Goal: Check status: Check status

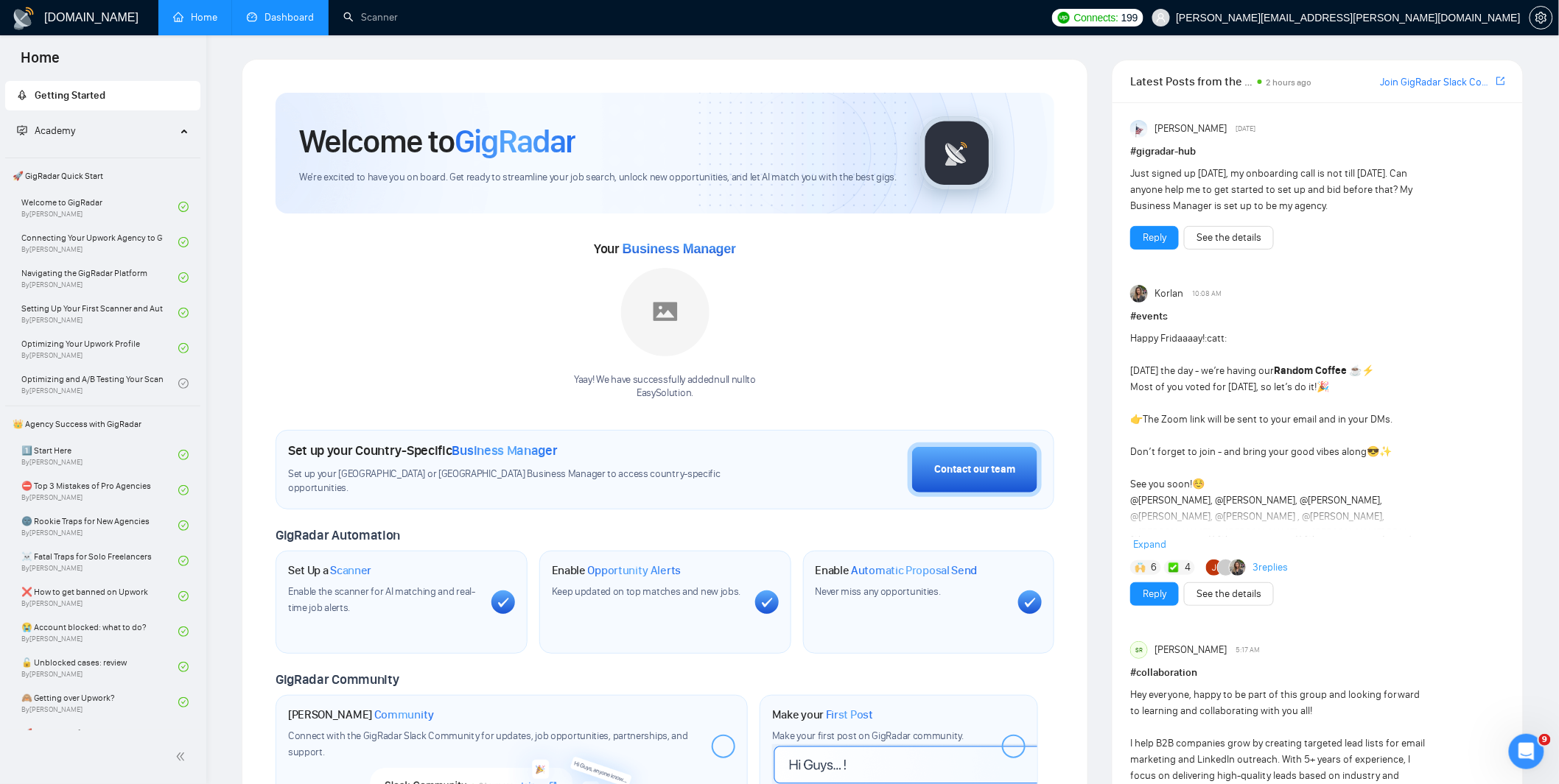
click at [302, 24] on link "Dashboard" at bounding box center [280, 17] width 67 height 12
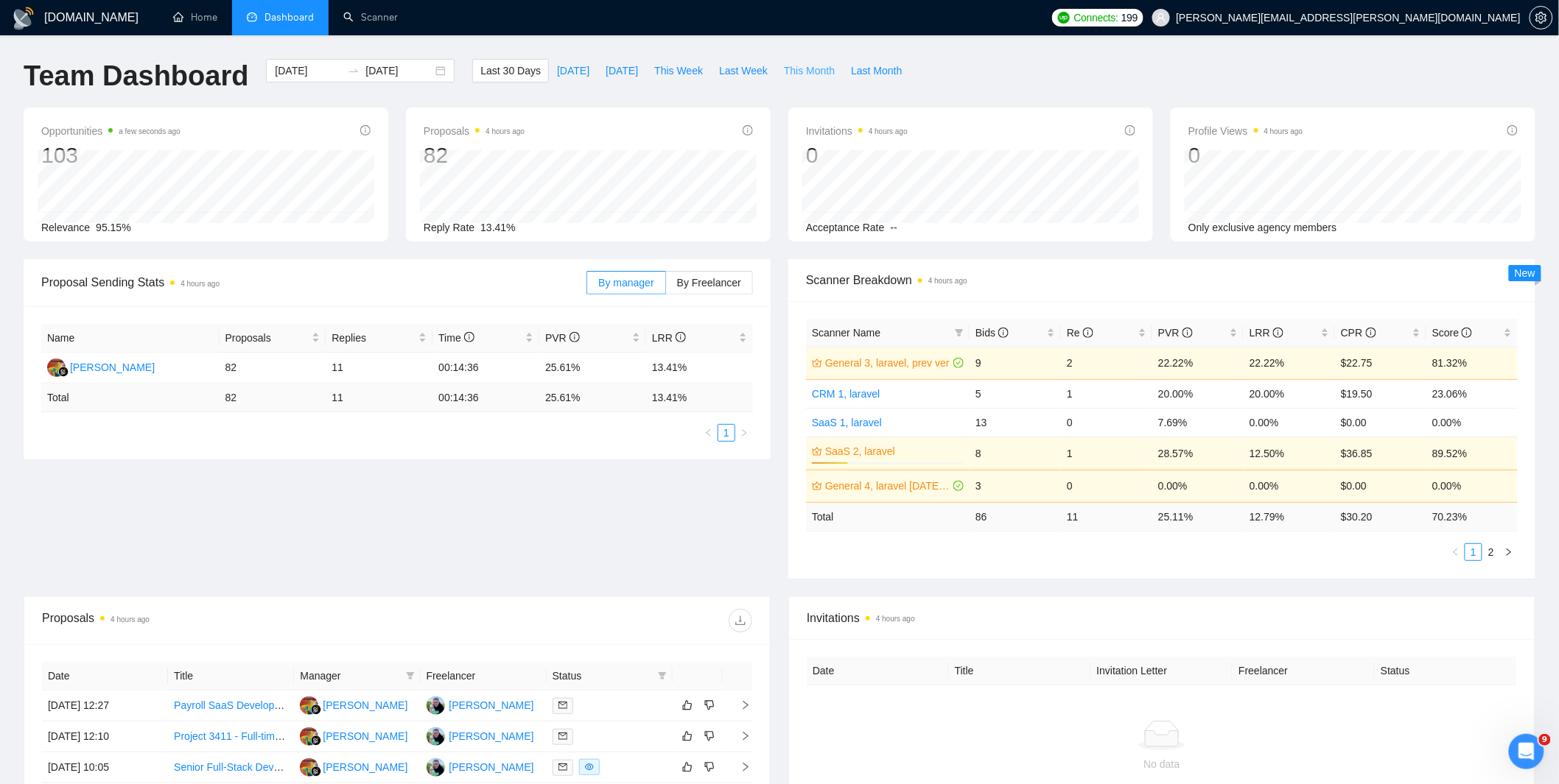
click at [830, 68] on span "This Month" at bounding box center [809, 71] width 51 height 17
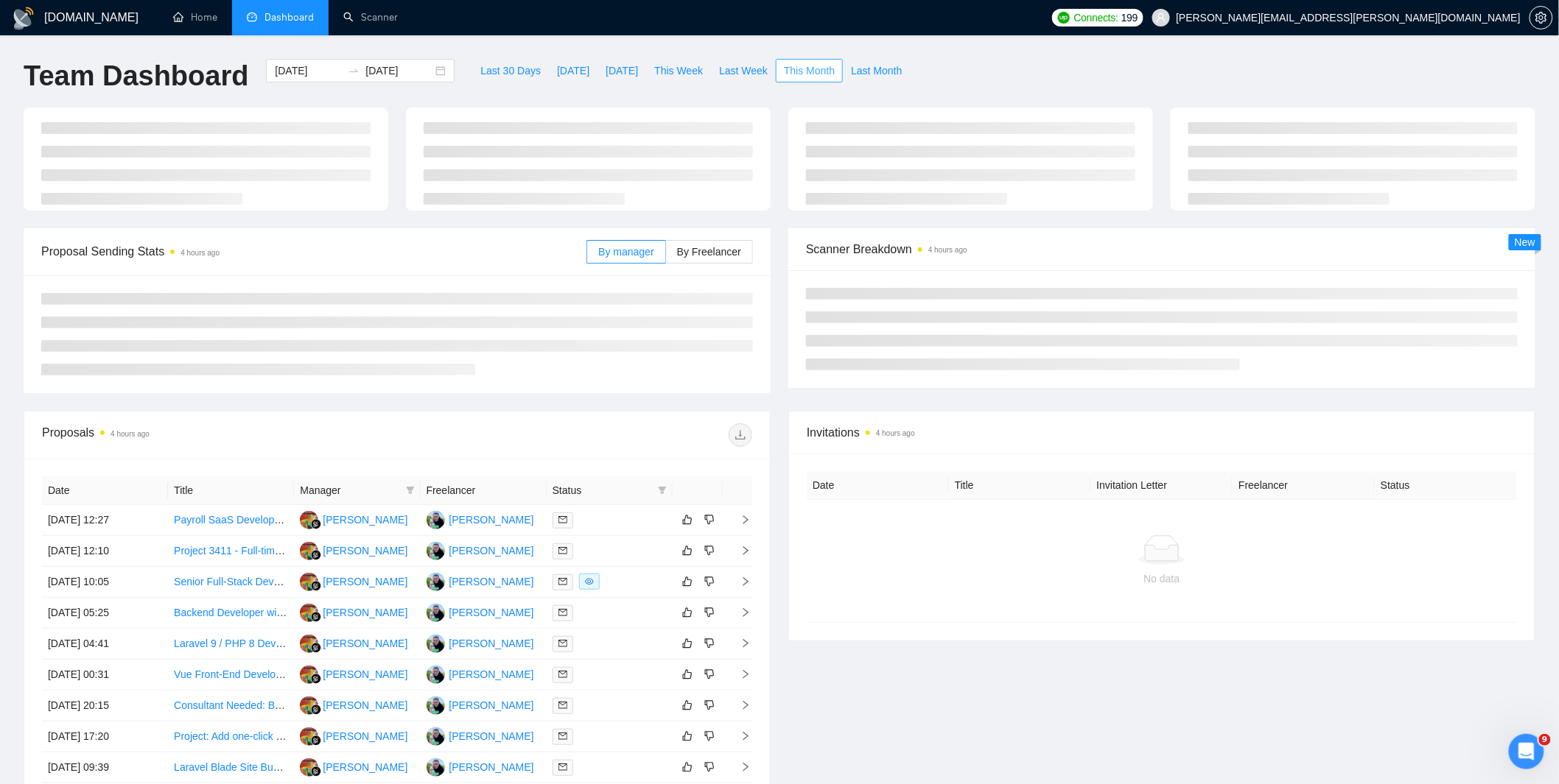
type input "[DATE]"
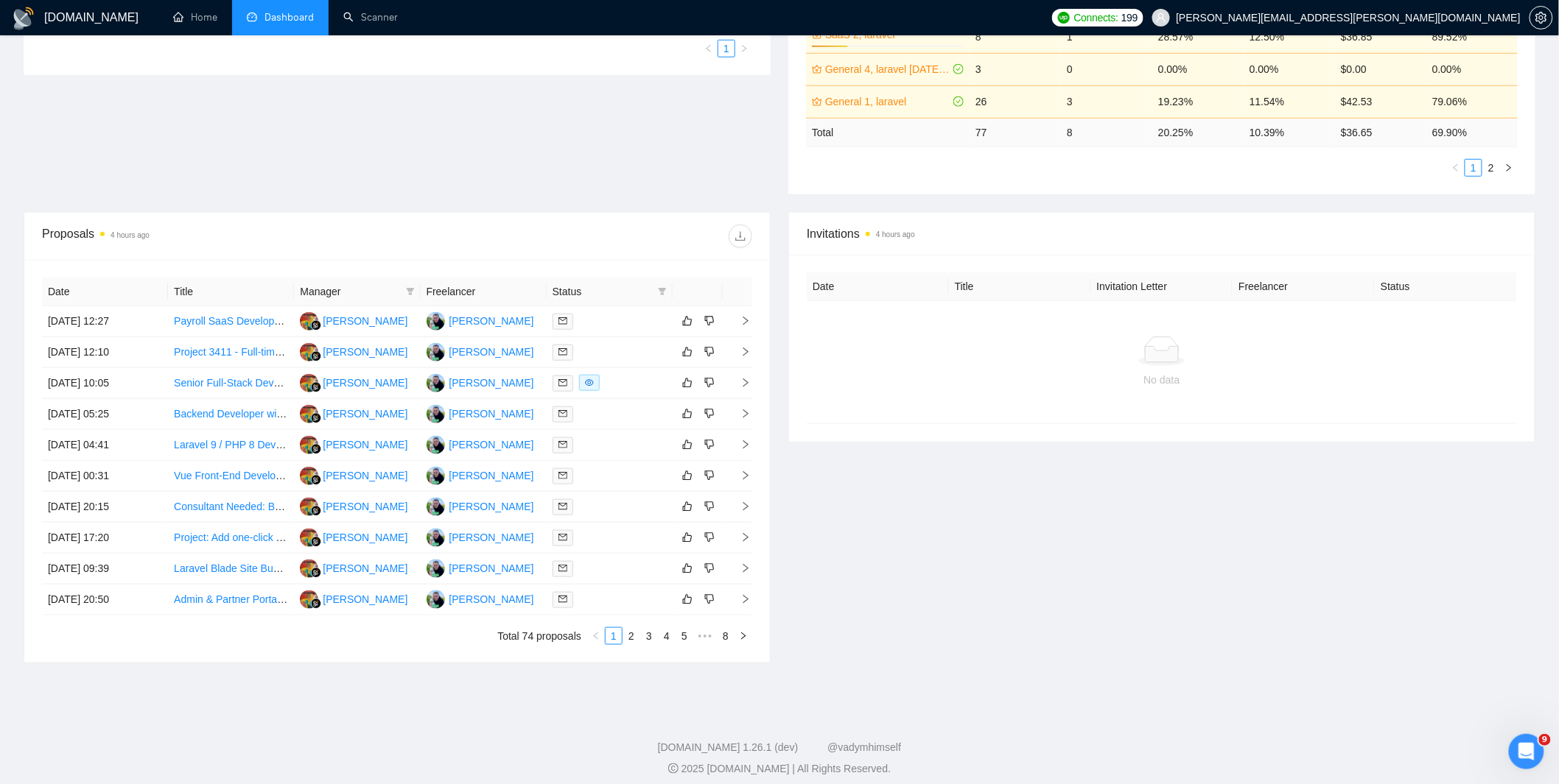
scroll to position [392, 0]
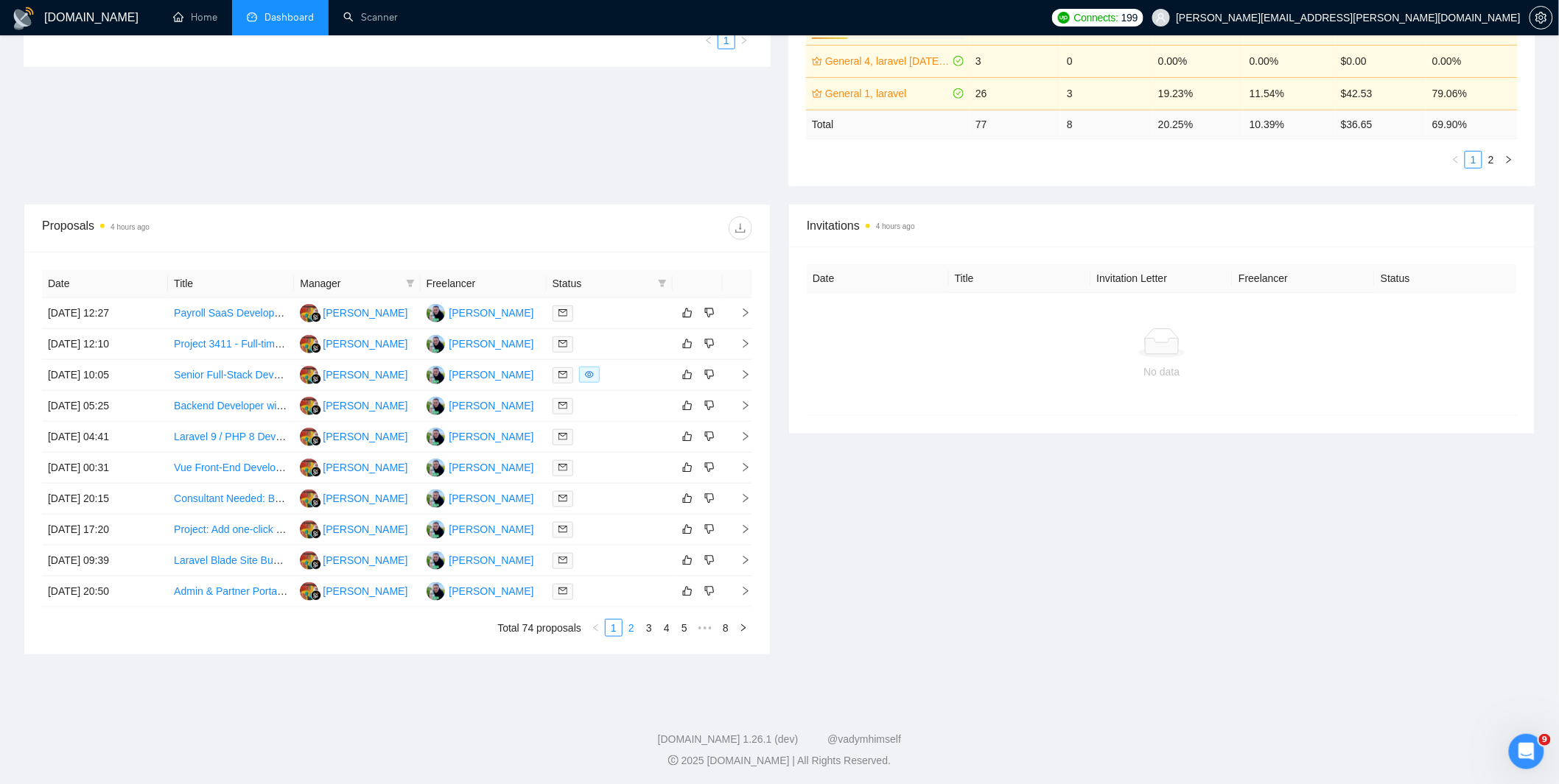
click at [635, 632] on link "2" at bounding box center [631, 628] width 17 height 17
click at [612, 634] on link "1" at bounding box center [613, 628] width 17 height 17
click at [598, 462] on div at bounding box center [609, 468] width 115 height 17
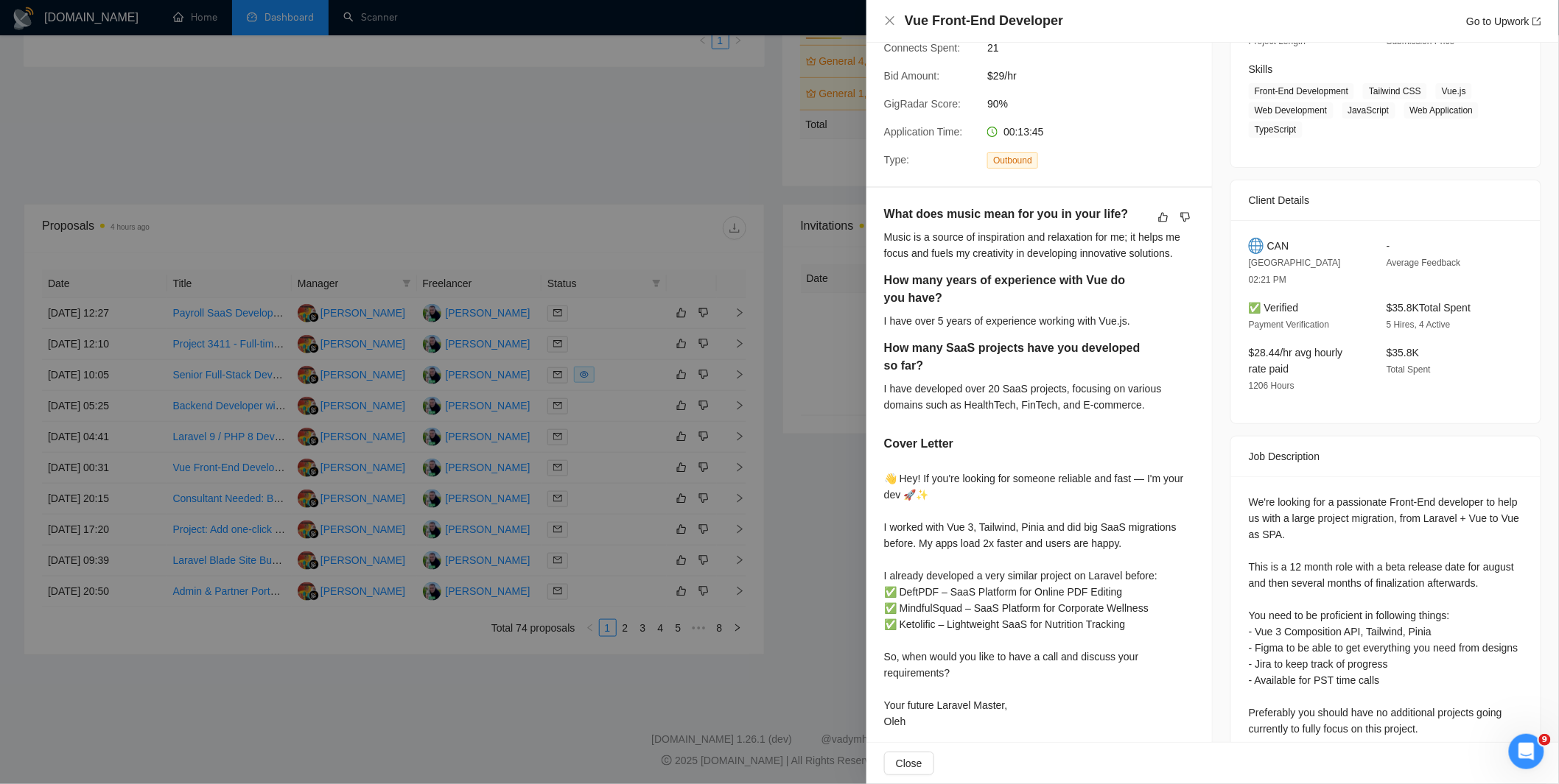
scroll to position [295, 0]
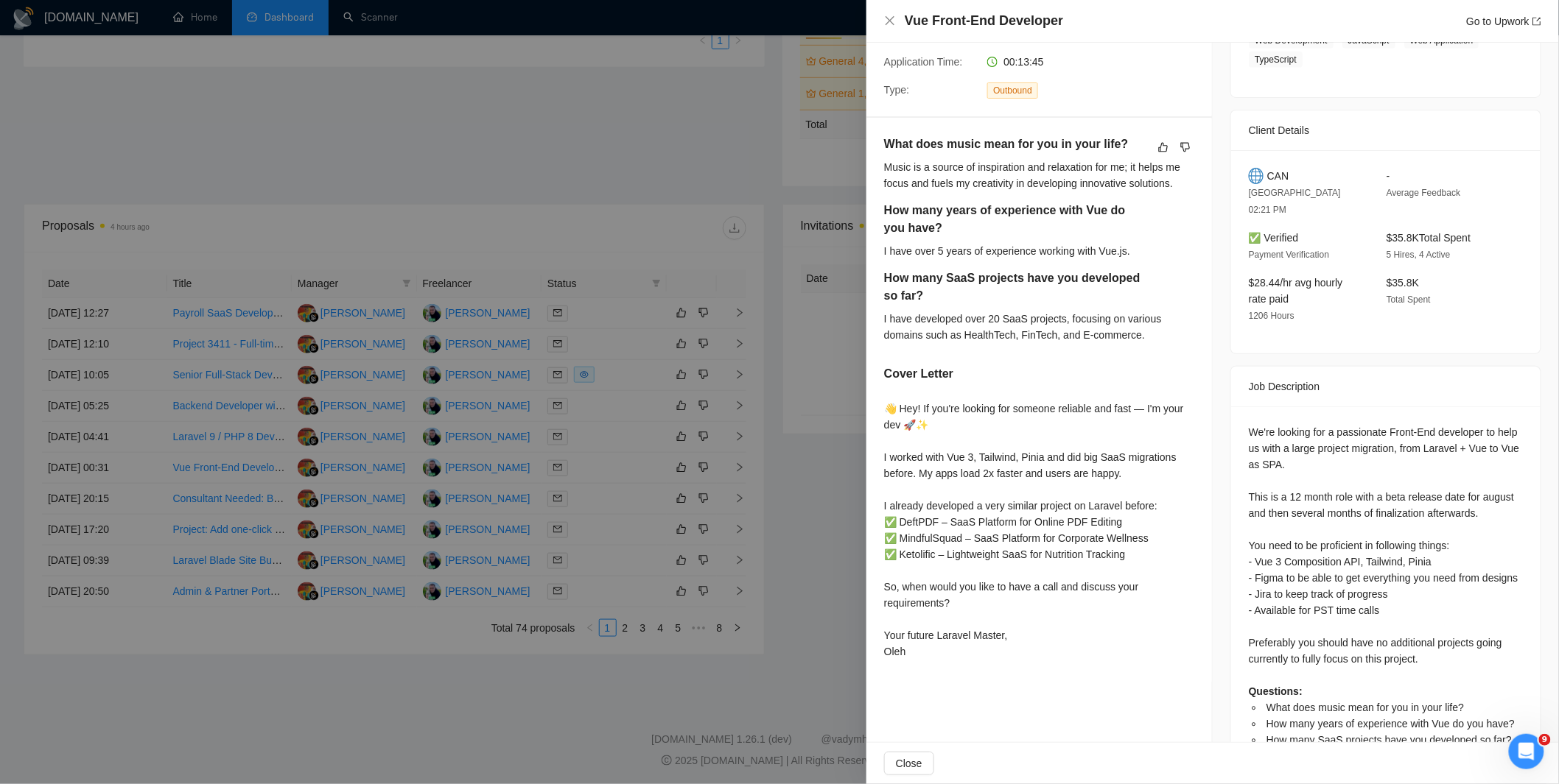
click at [761, 221] on div at bounding box center [779, 392] width 1559 height 784
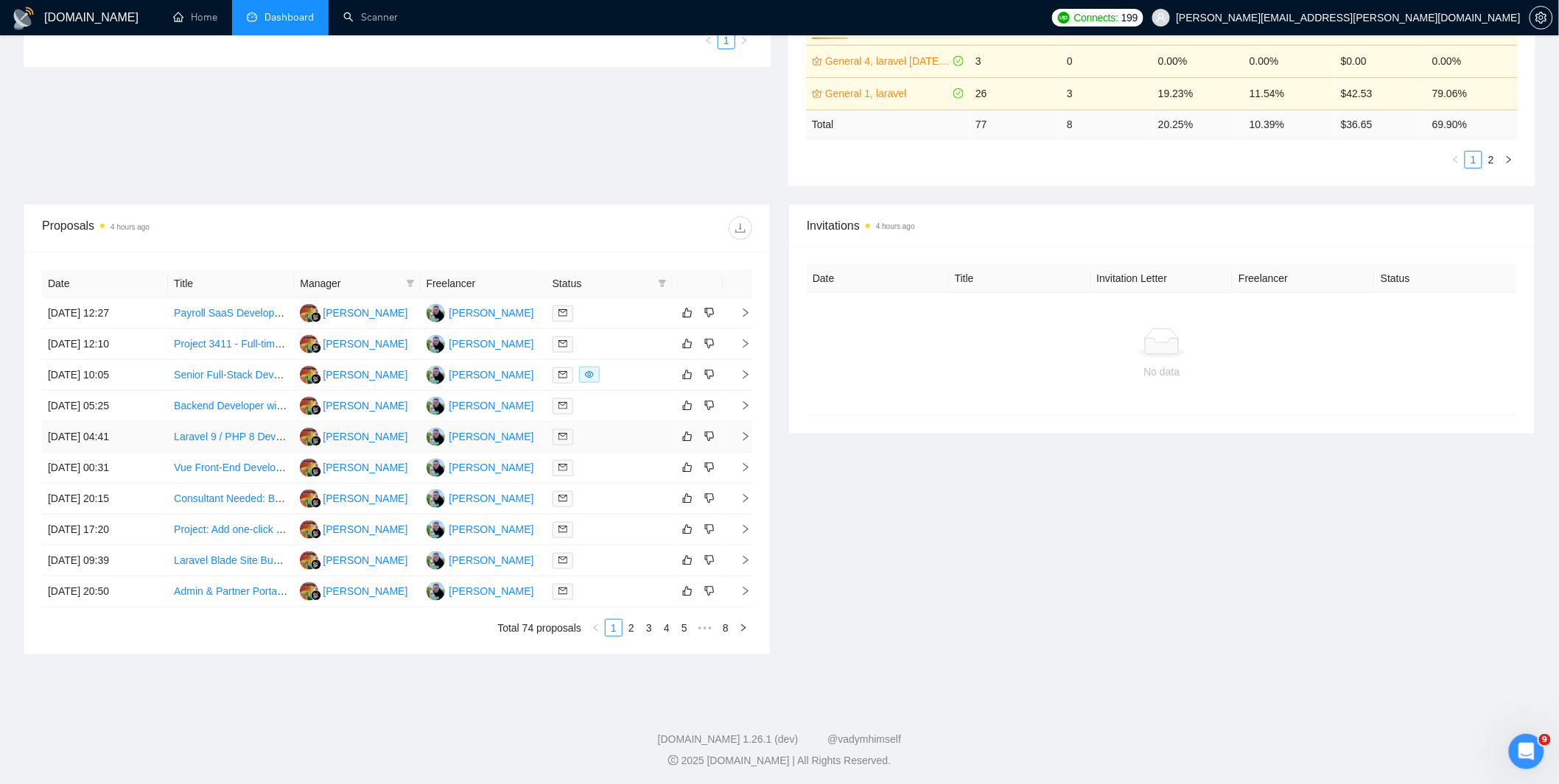
click at [587, 440] on div at bounding box center [609, 436] width 115 height 17
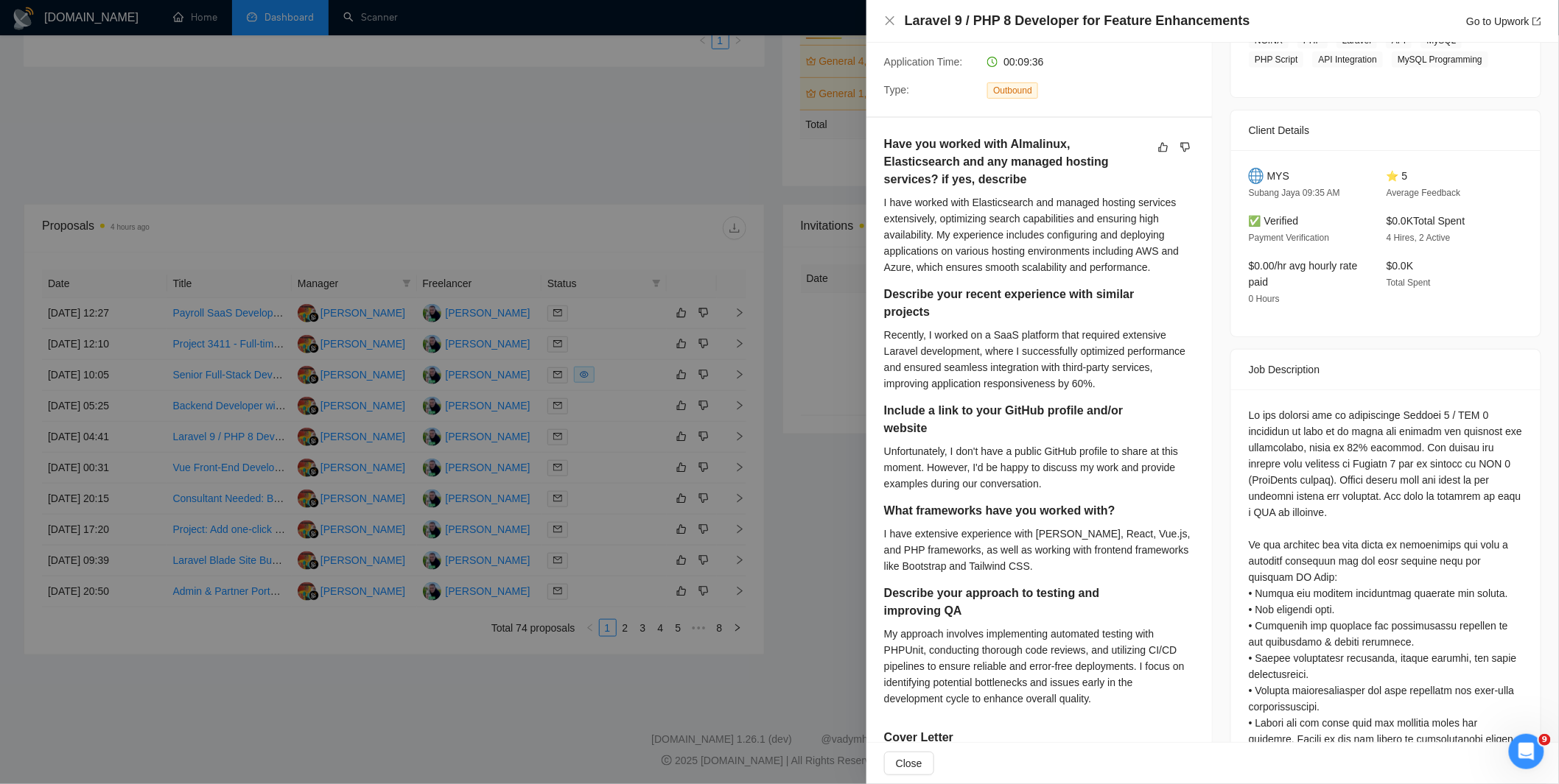
click at [722, 370] on div at bounding box center [779, 392] width 1559 height 784
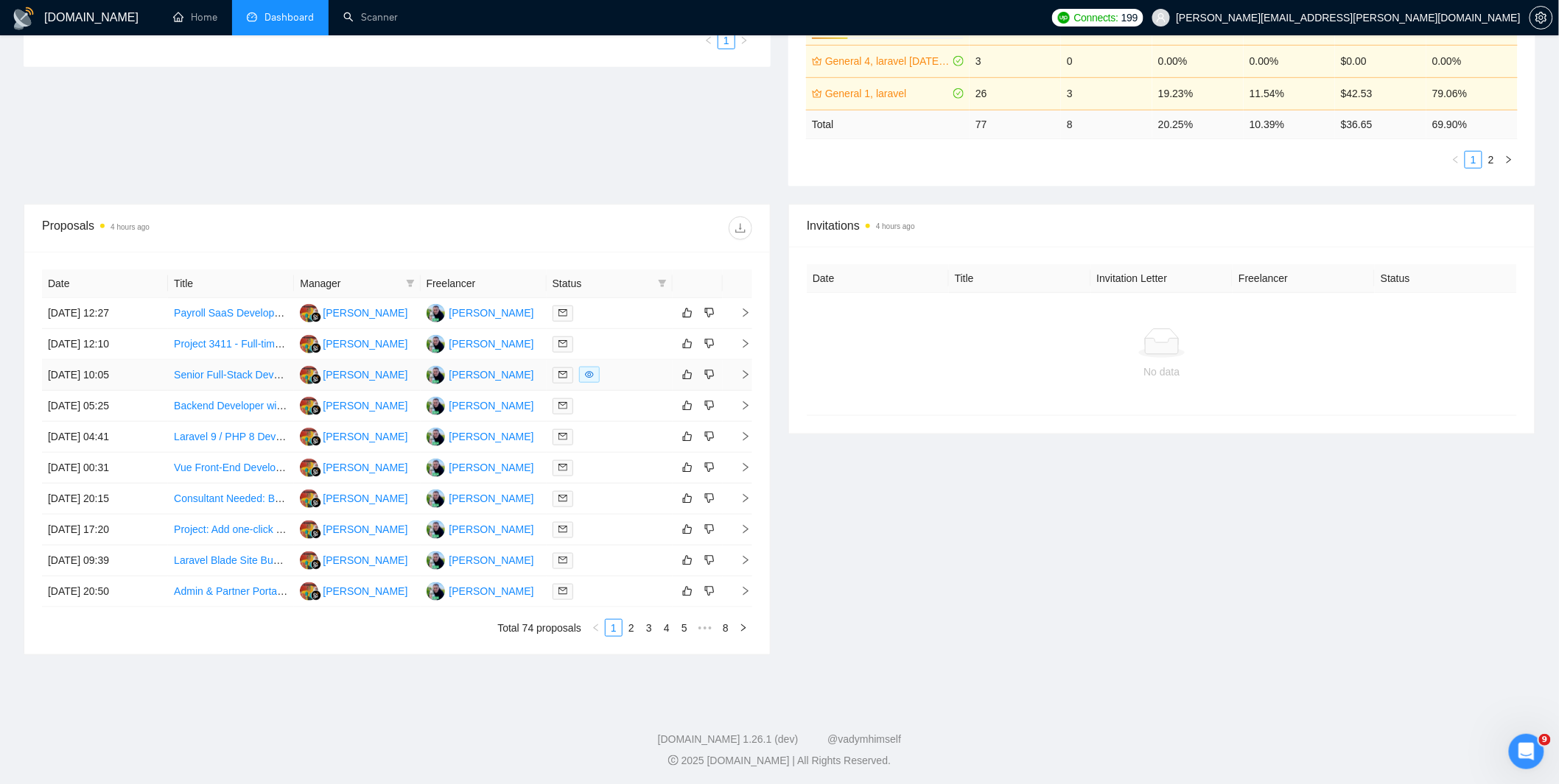
click at [619, 376] on div at bounding box center [609, 375] width 115 height 17
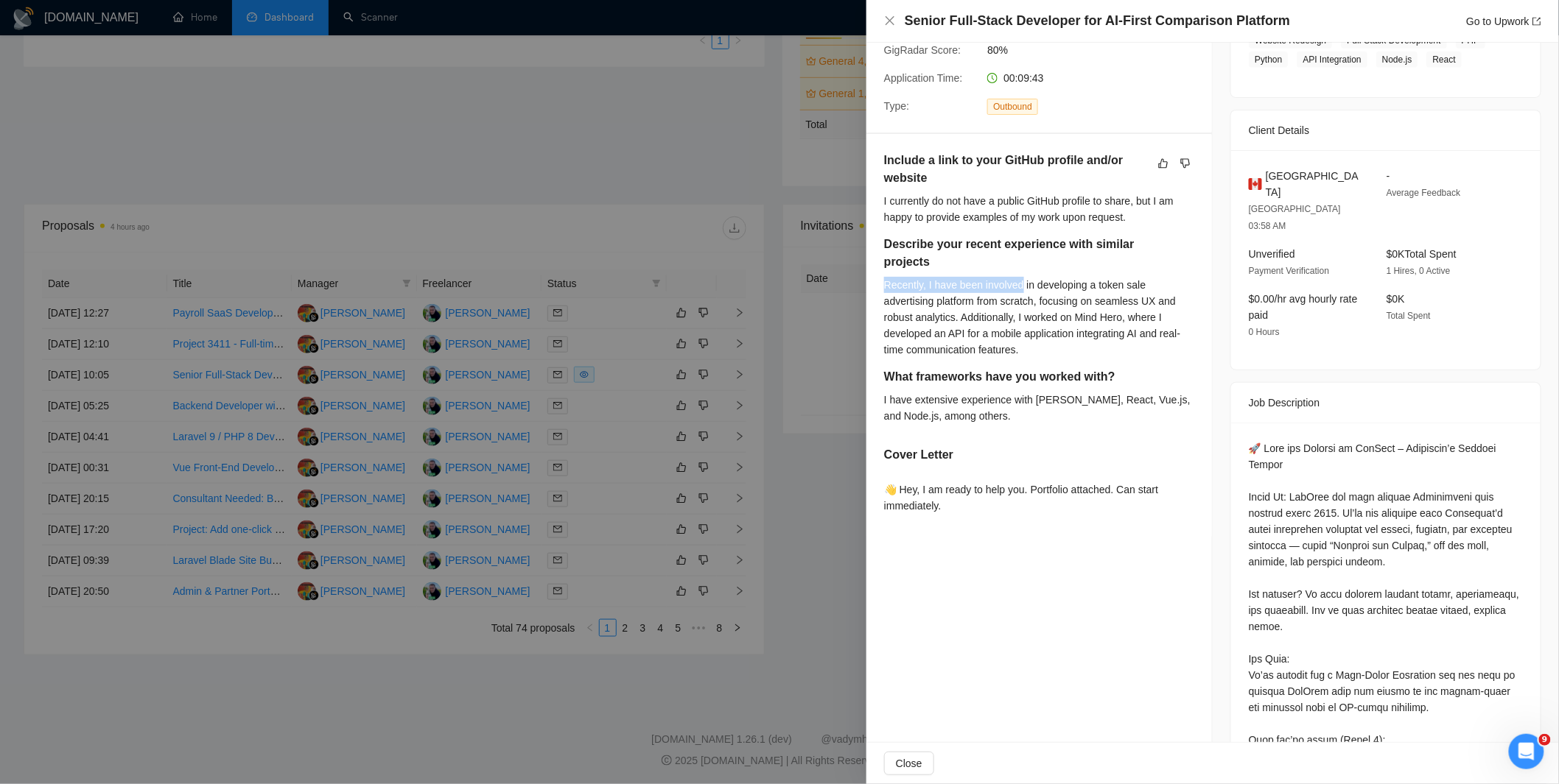
drag, startPoint x: 886, startPoint y: 285, endPoint x: 1024, endPoint y: 282, distance: 138.0
click at [1024, 282] on div "Recently, I have been involved in developing a token sale advertising platform …" at bounding box center [1039, 317] width 310 height 81
drag, startPoint x: 992, startPoint y: 290, endPoint x: 983, endPoint y: 291, distance: 9.1
drag, startPoint x: 983, startPoint y: 291, endPoint x: 1035, endPoint y: 282, distance: 52.8
click at [1035, 282] on div "Recently, I have been involved in developing a token sale advertising platform …" at bounding box center [1039, 317] width 310 height 81
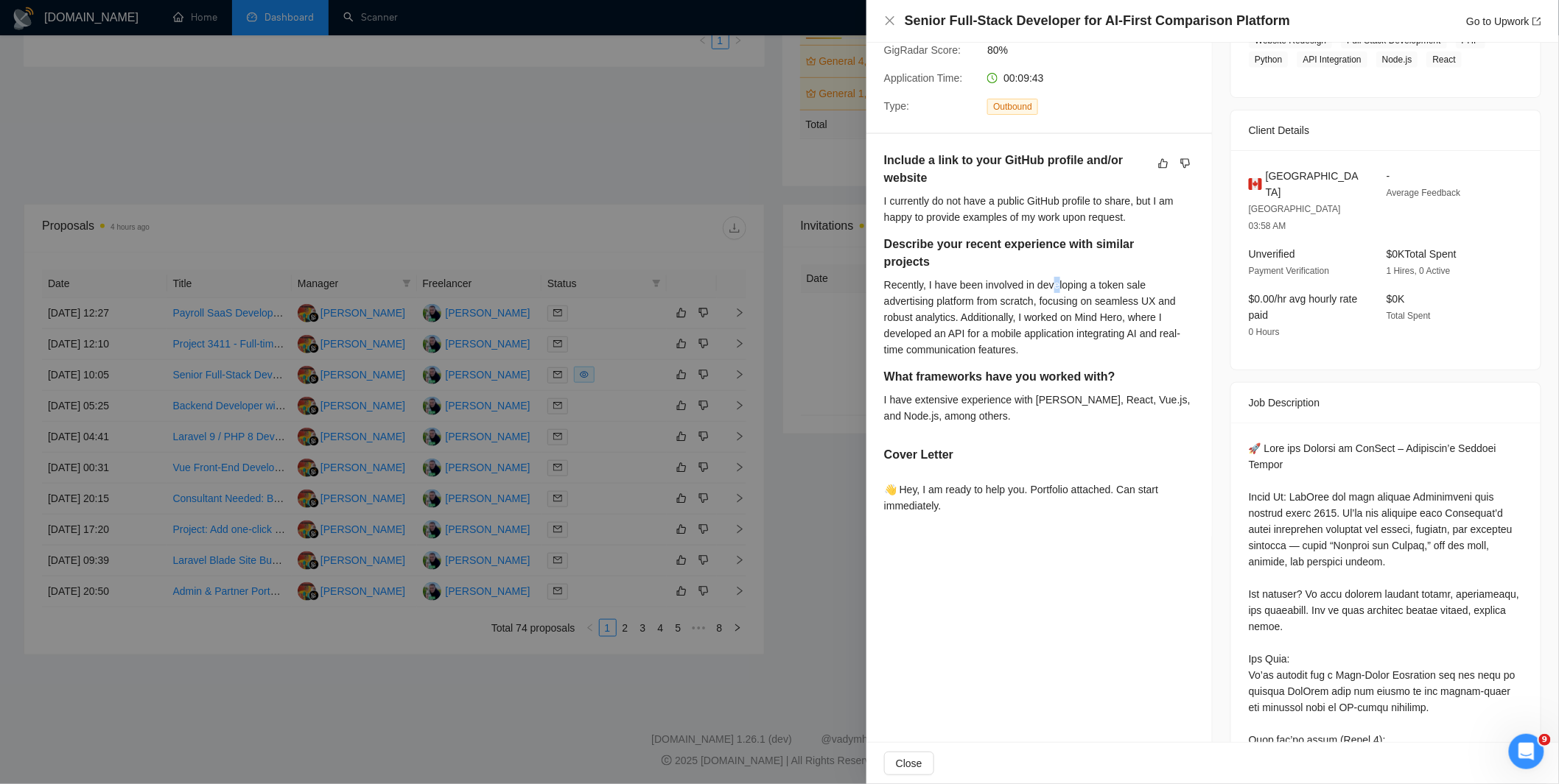
drag, startPoint x: 1056, startPoint y: 282, endPoint x: 1047, endPoint y: 283, distance: 9.1
click at [1057, 282] on div "Recently, I have been involved in developing a token sale advertising platform …" at bounding box center [1039, 317] width 310 height 81
drag, startPoint x: 889, startPoint y: 284, endPoint x: 953, endPoint y: 285, distance: 64.0
click at [953, 285] on div "Recently, I have been involved in developing a token sale advertising platform …" at bounding box center [1039, 317] width 310 height 81
click at [895, 281] on div "Recently, I have been involved in developing a token sale advertising platform …" at bounding box center [1039, 317] width 310 height 81
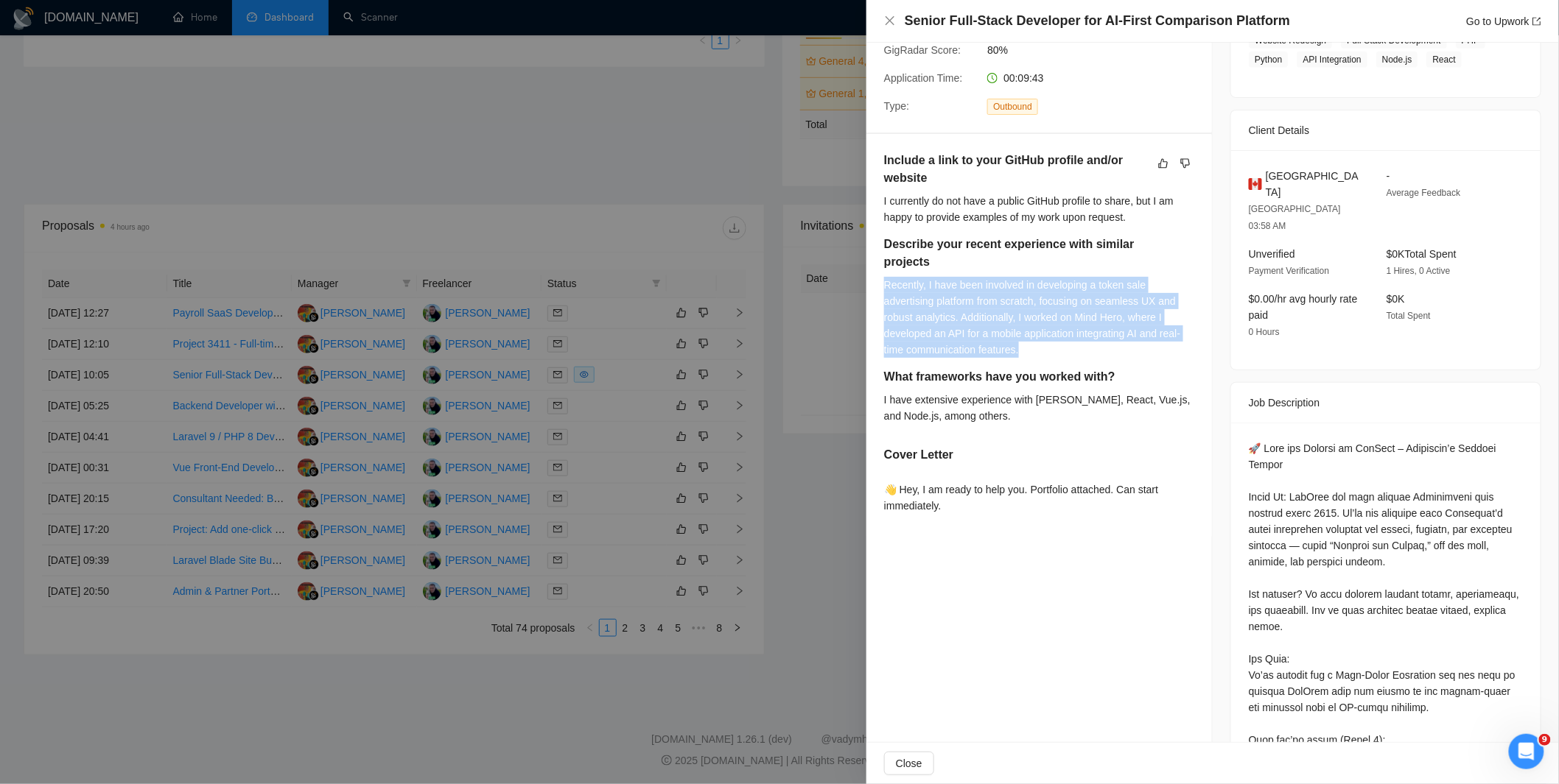
drag, startPoint x: 880, startPoint y: 281, endPoint x: 1054, endPoint y: 348, distance: 186.5
click at [1054, 348] on div "Include a link to your GitHub profile and/or website I currently do not have a …" at bounding box center [1039, 336] width 345 height 404
click at [1054, 348] on div "Recently, I have been involved in developing a token sale advertising platform …" at bounding box center [1039, 317] width 310 height 81
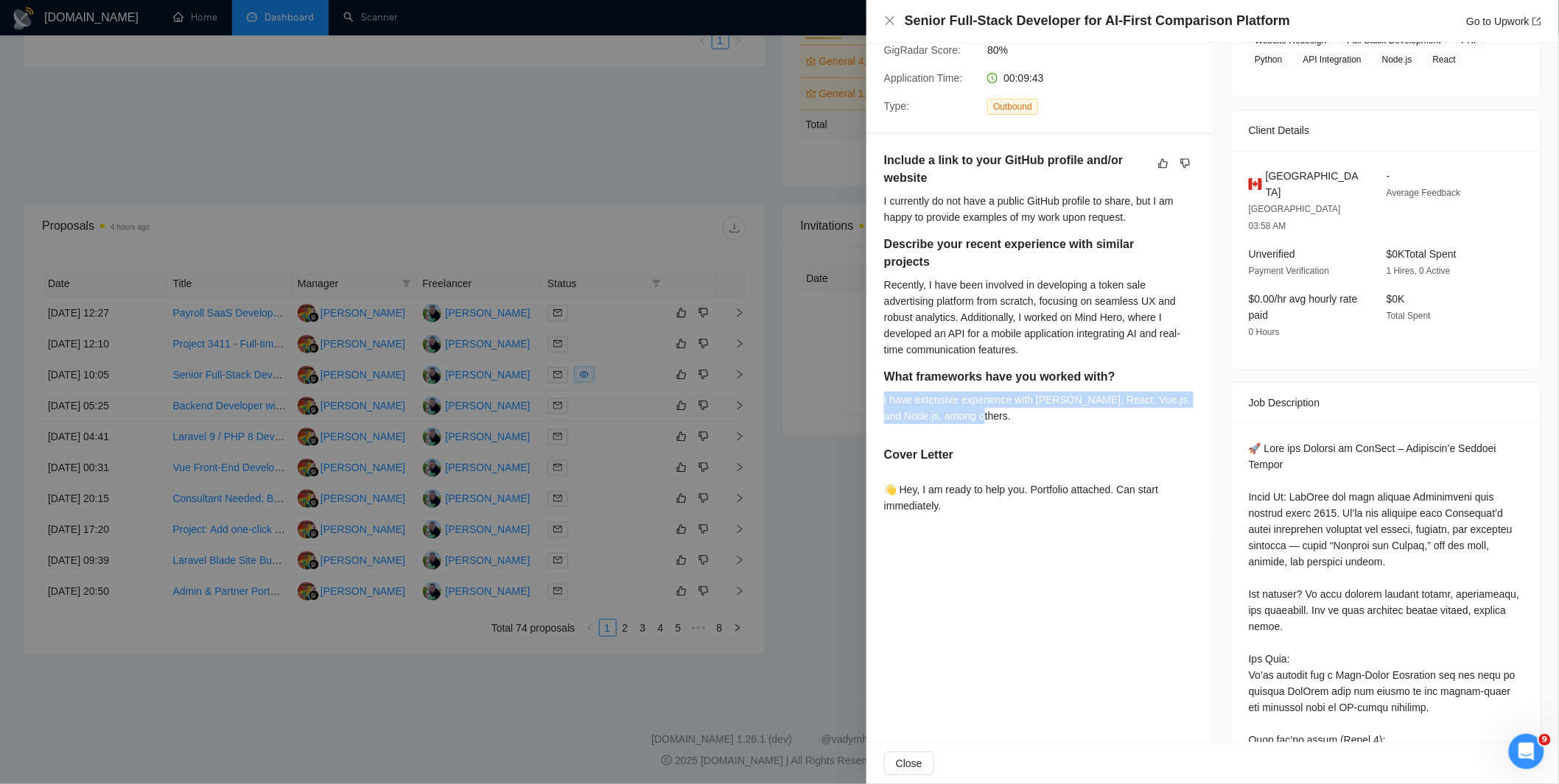
drag, startPoint x: 871, startPoint y: 399, endPoint x: 1058, endPoint y: 420, distance: 188.2
click at [1058, 420] on div "Include a link to your GitHub profile and/or website I currently do not have a …" at bounding box center [1039, 336] width 345 height 404
click at [1048, 422] on div at bounding box center [1048, 422] width 0 height 0
click at [1092, 413] on div "I have extensive experience with [PERSON_NAME], React, Vue.js, and Node.js, amo…" at bounding box center [1039, 407] width 310 height 32
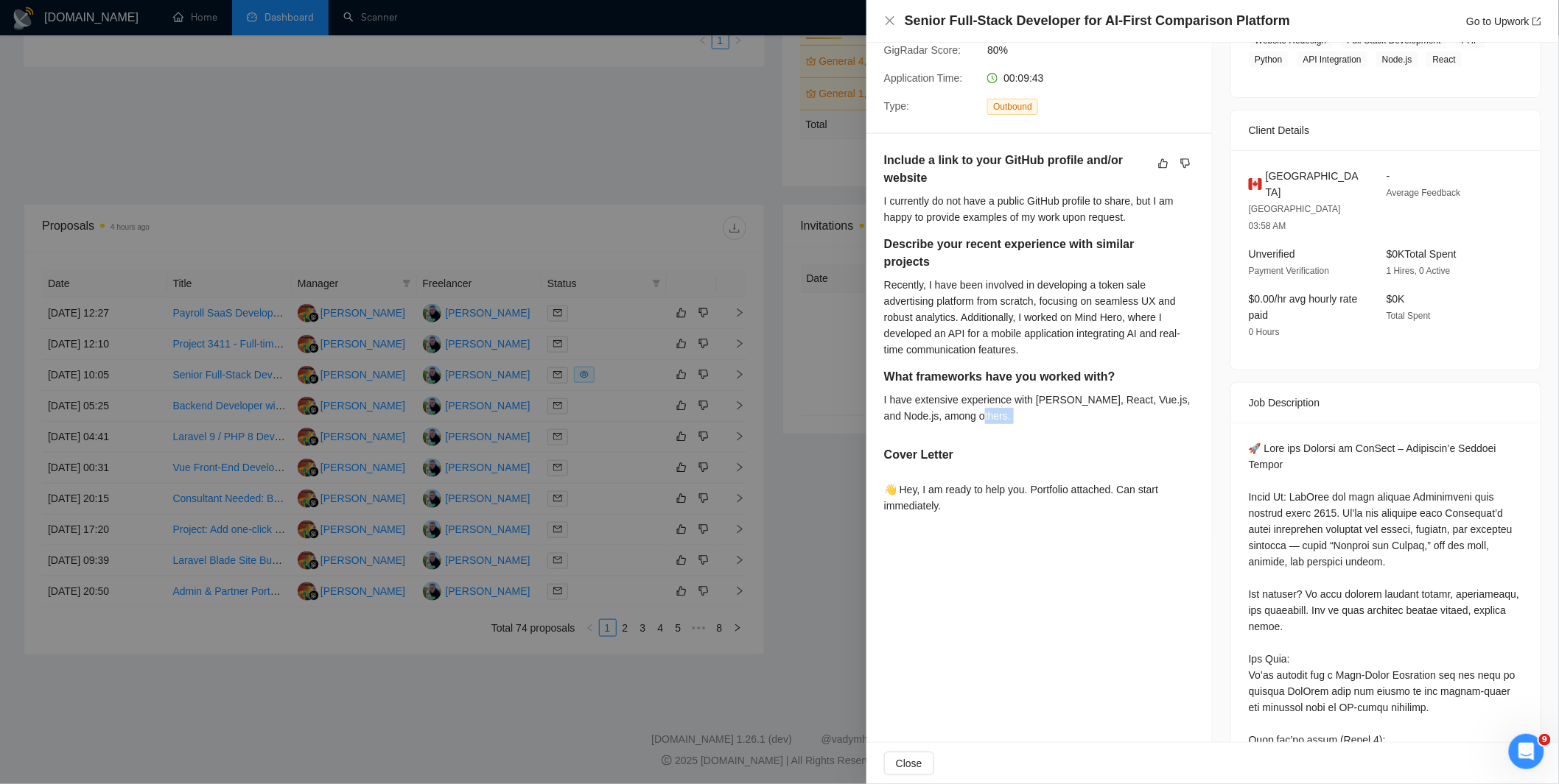
click at [1087, 509] on div "👋 Hey, I am ready to help you. Portfolio attached. Can start immediately." at bounding box center [1039, 497] width 310 height 32
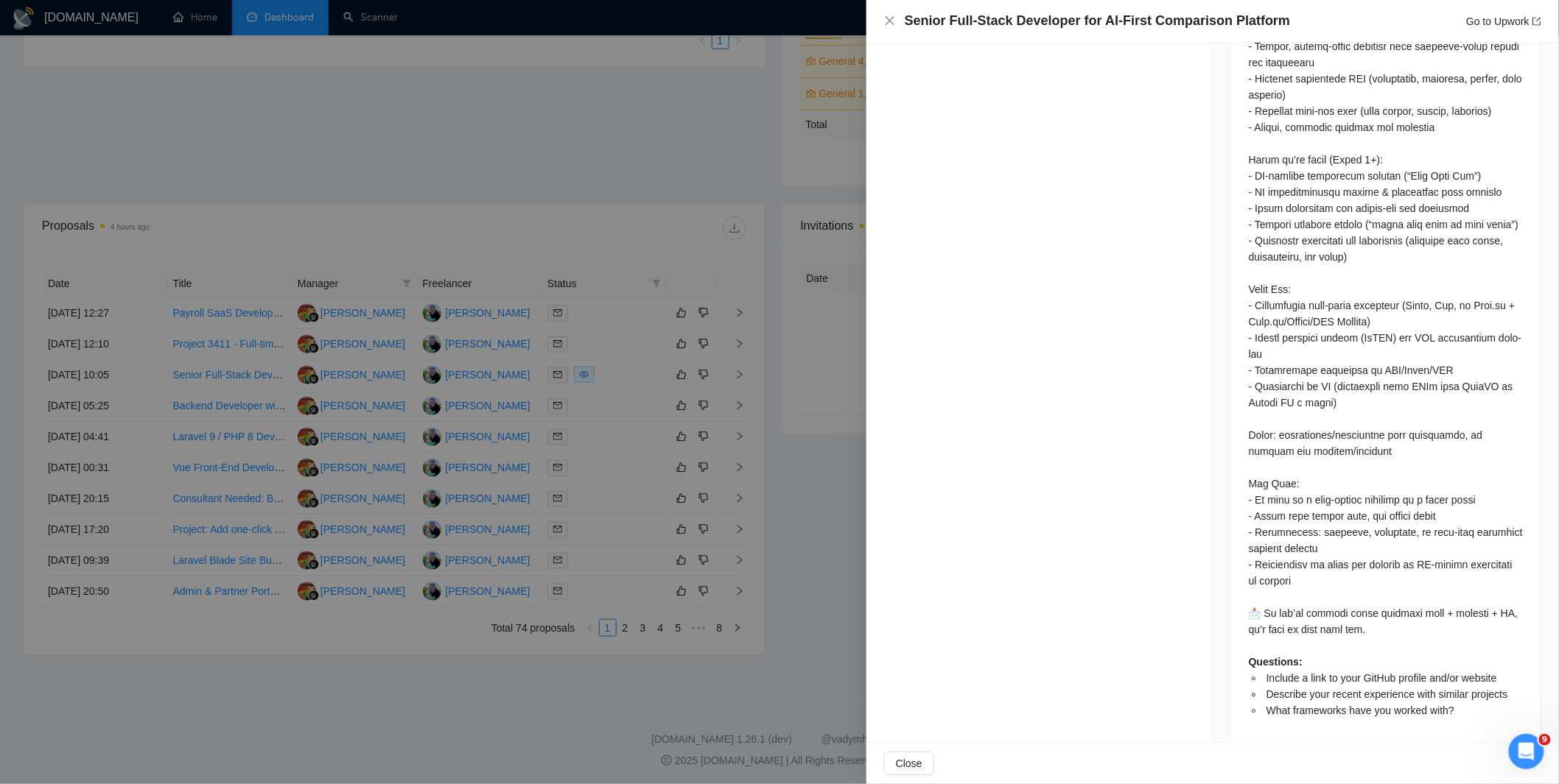
scroll to position [395, 0]
click at [750, 128] on div at bounding box center [779, 392] width 1559 height 784
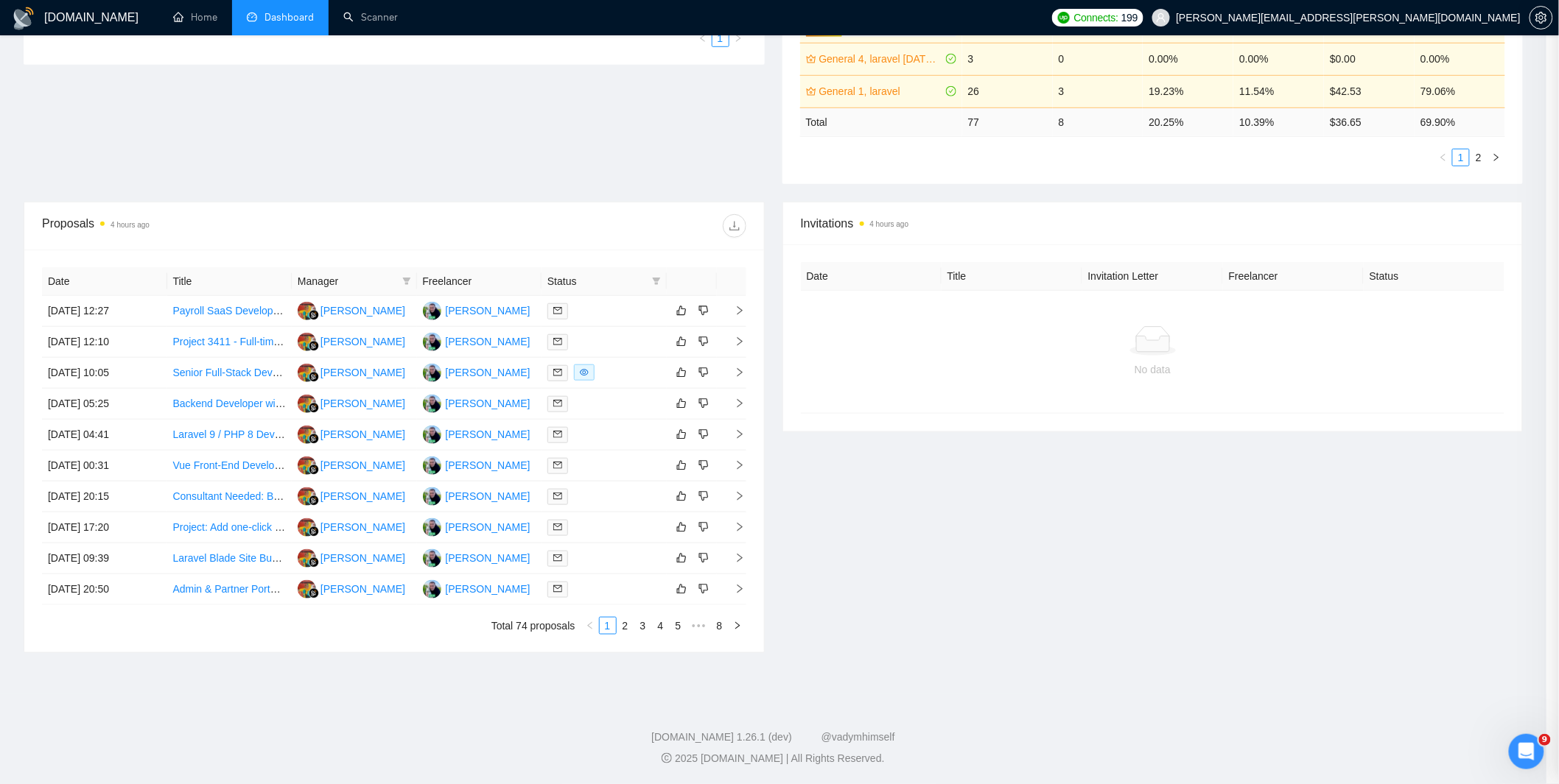
click at [750, 128] on div at bounding box center [779, 392] width 1559 height 784
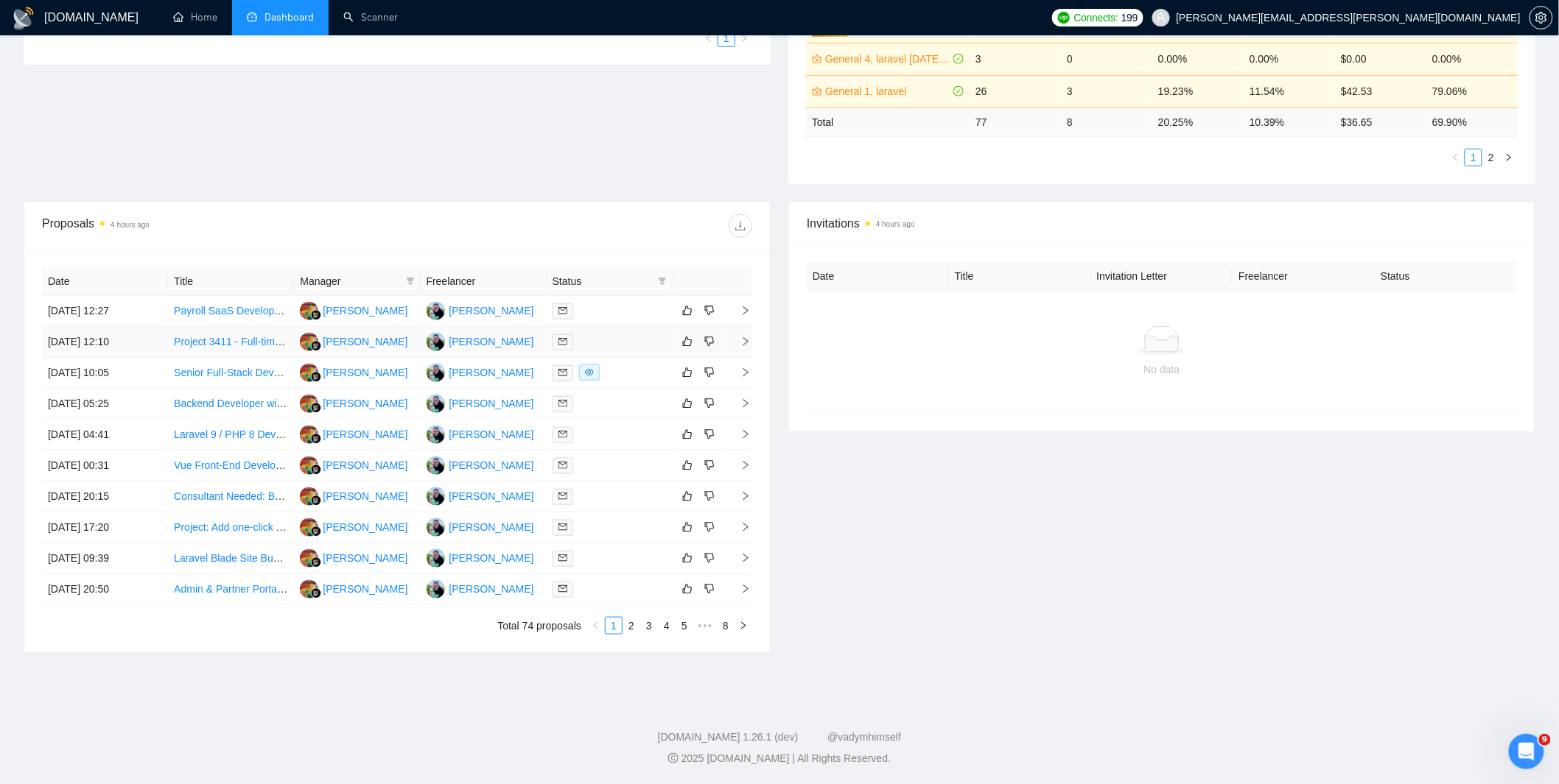
click at [608, 344] on div at bounding box center [609, 342] width 115 height 17
click at [608, 343] on div at bounding box center [609, 342] width 115 height 17
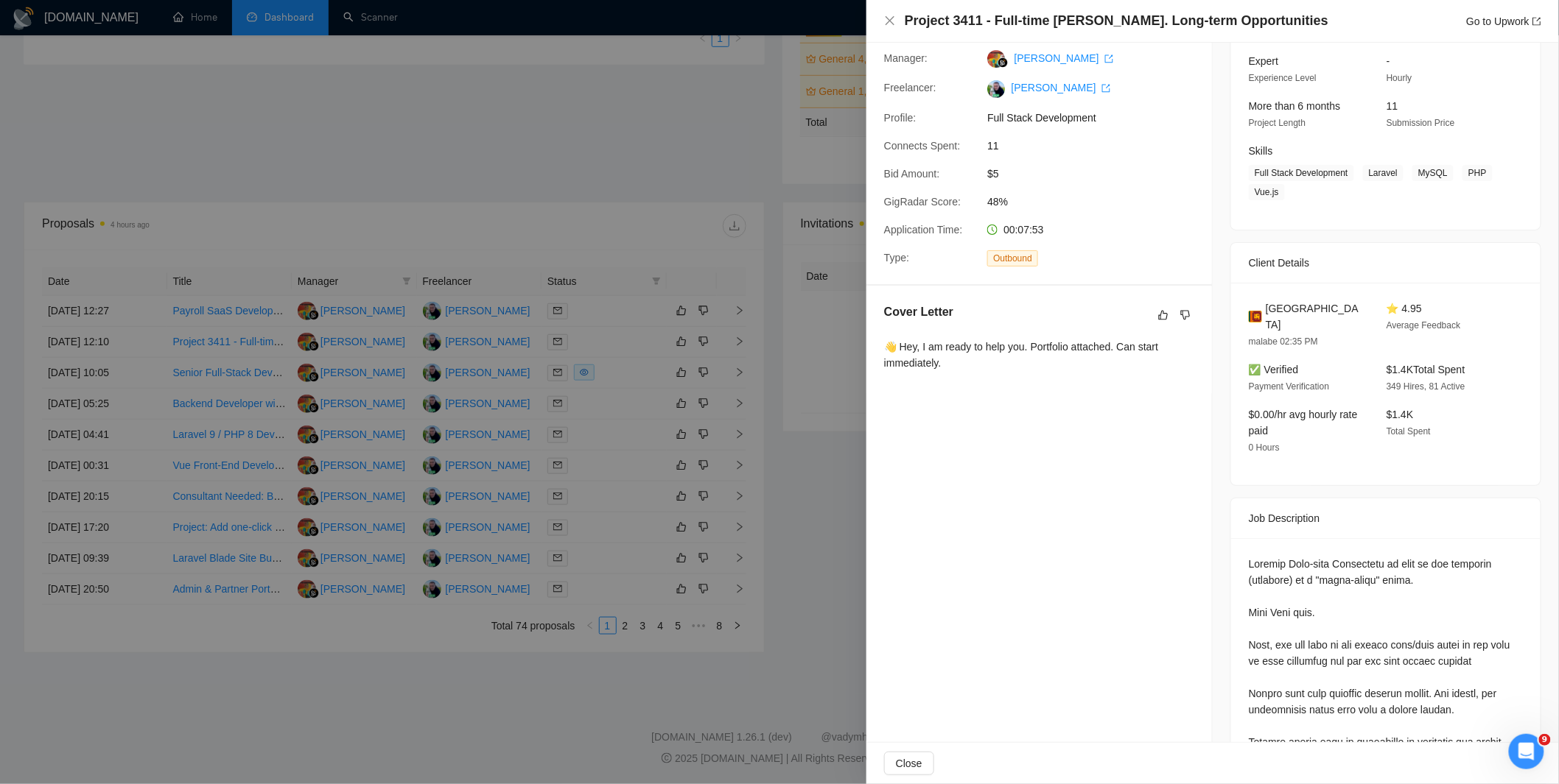
scroll to position [133, 0]
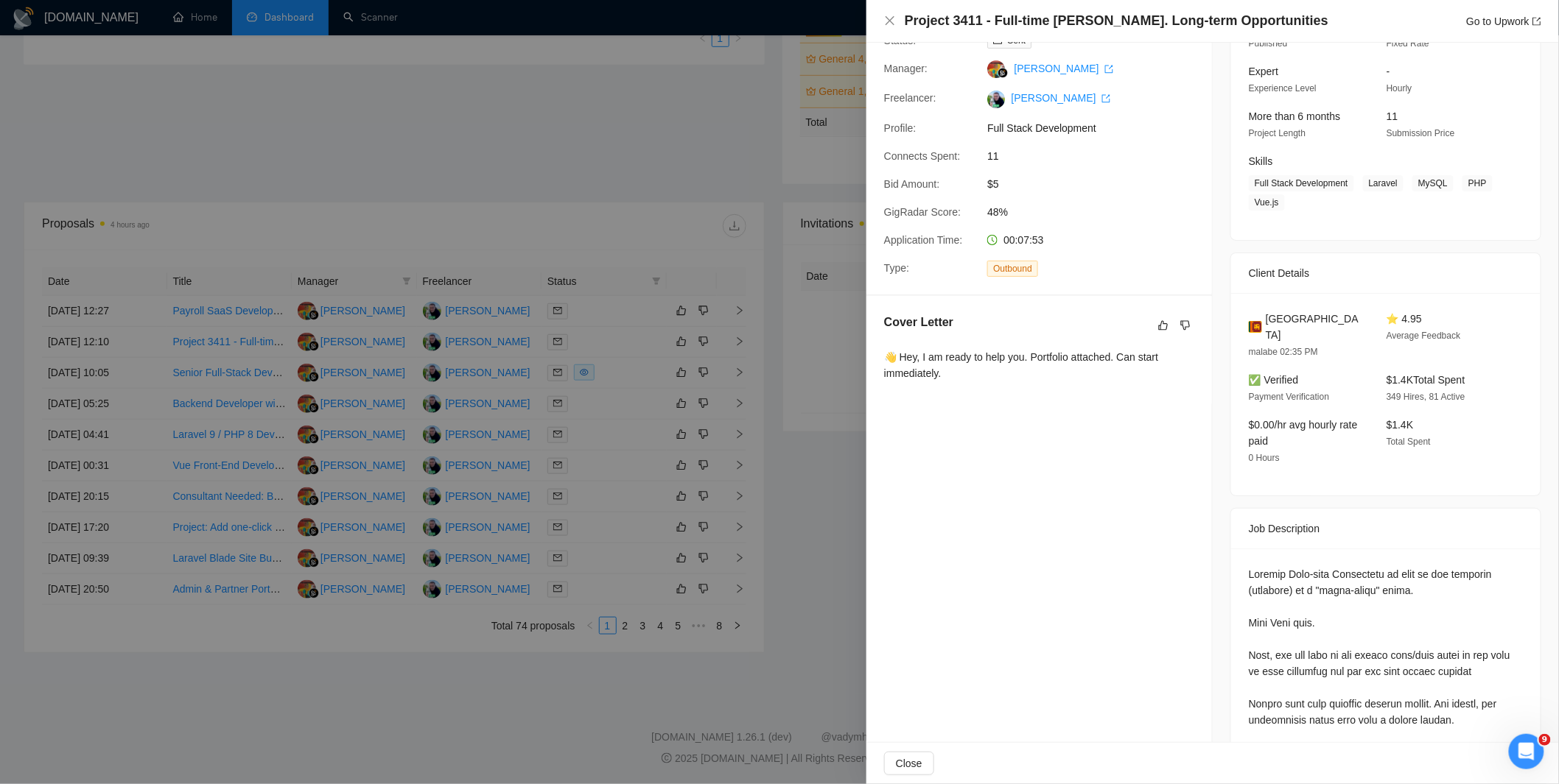
click at [370, 302] on div at bounding box center [779, 392] width 1559 height 784
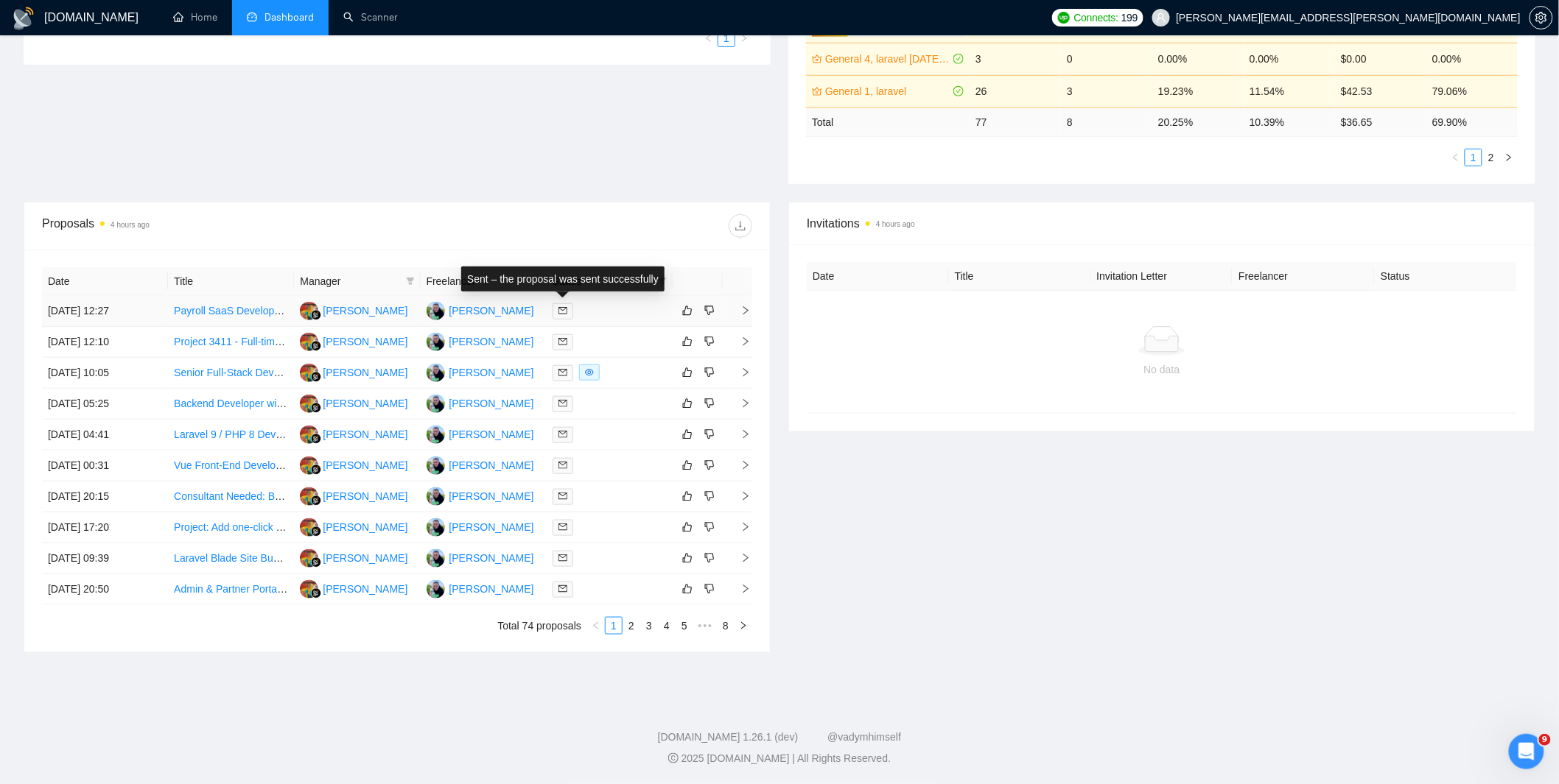
click at [593, 310] on div at bounding box center [609, 310] width 115 height 17
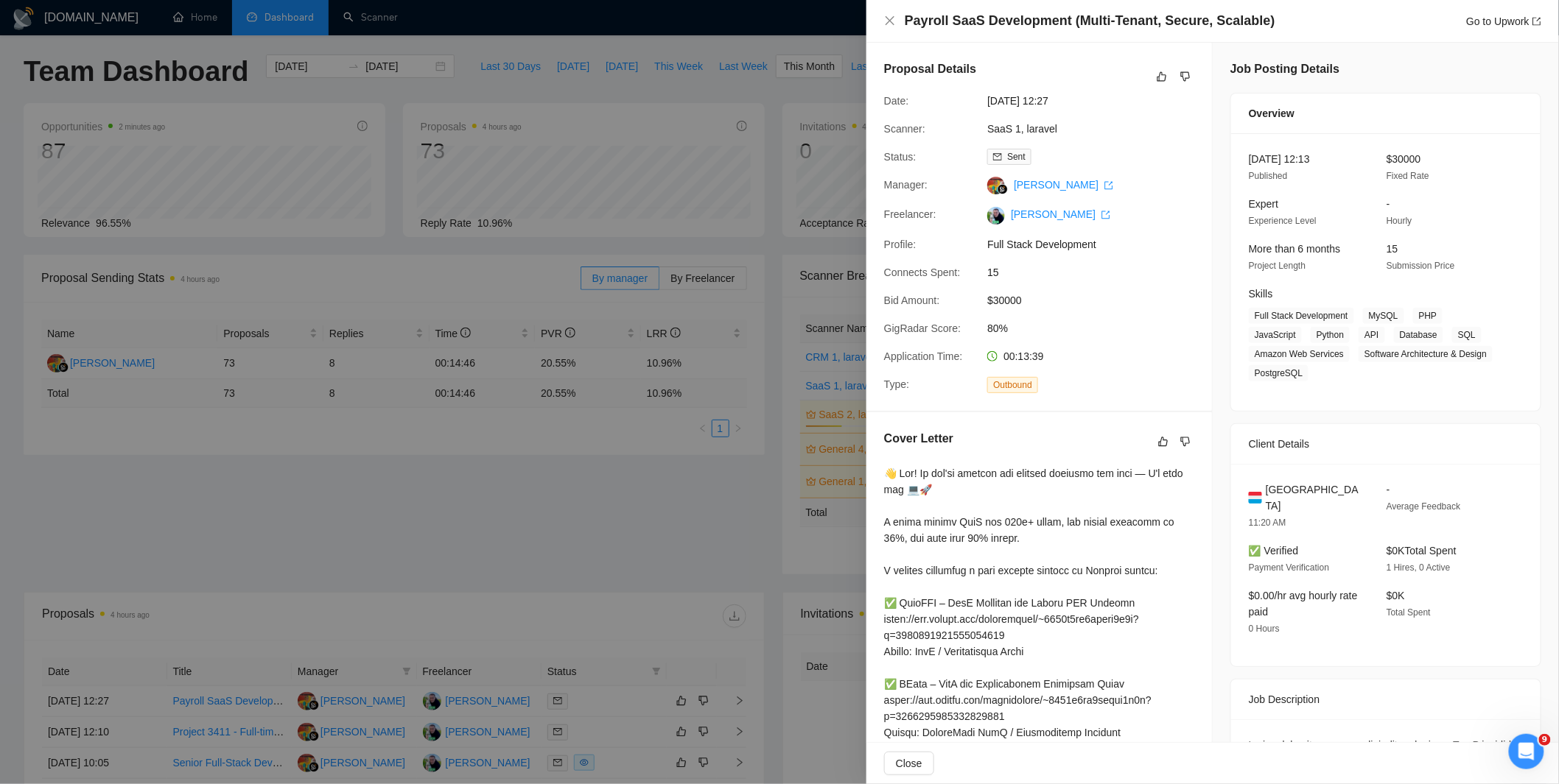
scroll to position [0, 0]
click at [844, 256] on div at bounding box center [779, 392] width 1559 height 784
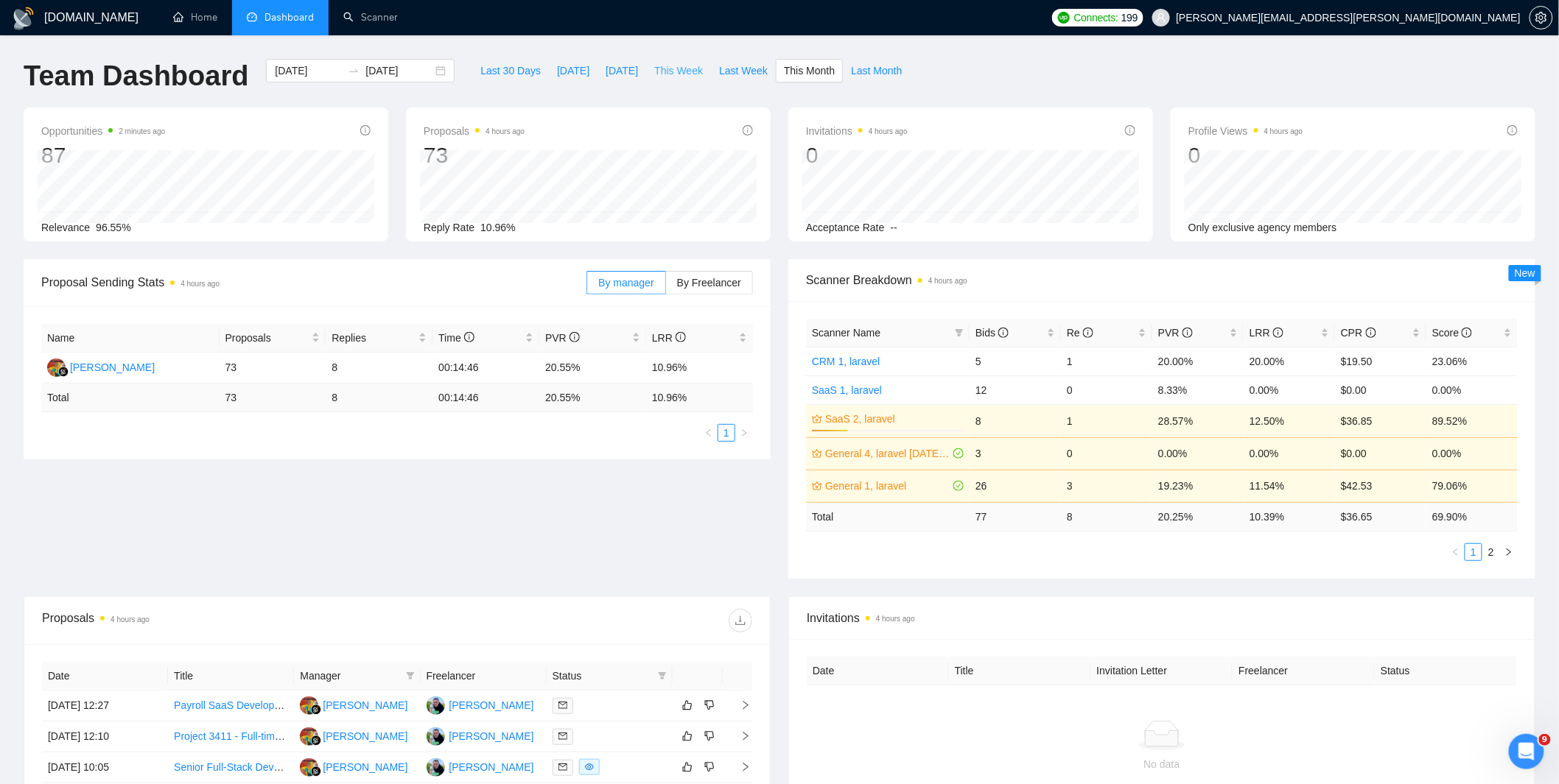
click at [673, 64] on span "This Week" at bounding box center [679, 71] width 49 height 17
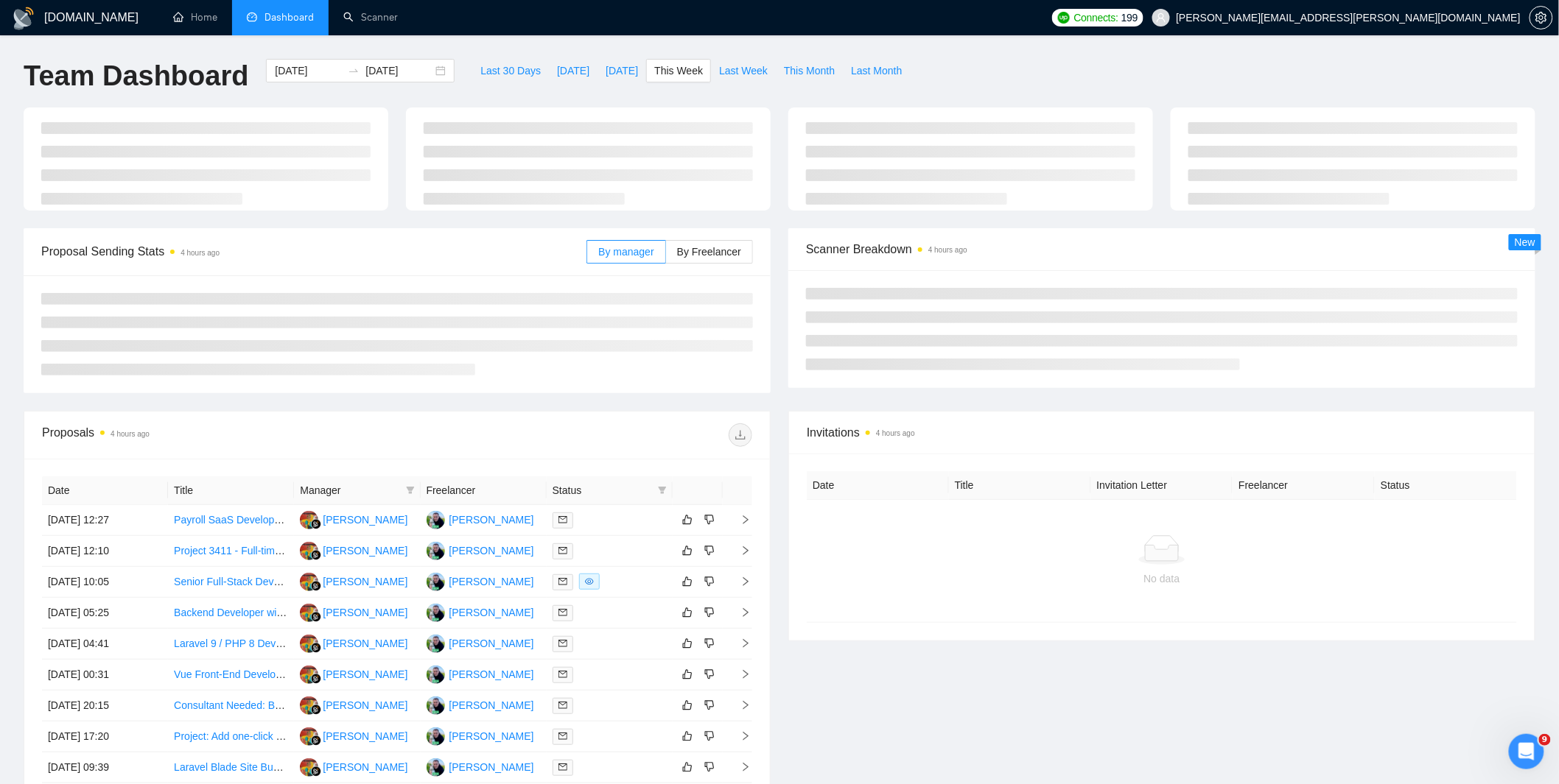
type input "[DATE]"
